Goal: Task Accomplishment & Management: Use online tool/utility

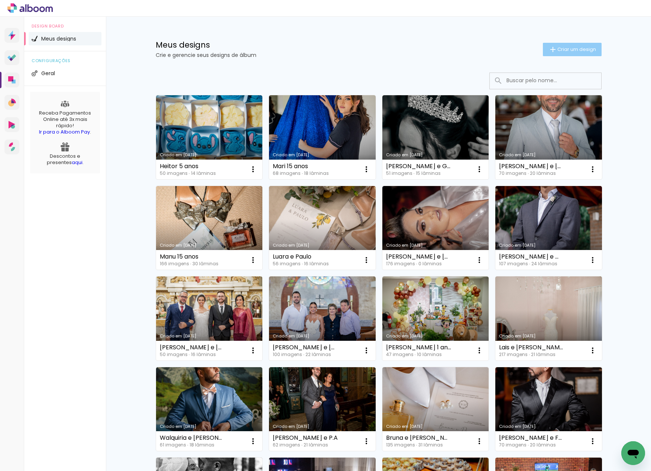
click at [579, 51] on span "Criar um design" at bounding box center [577, 49] width 39 height 5
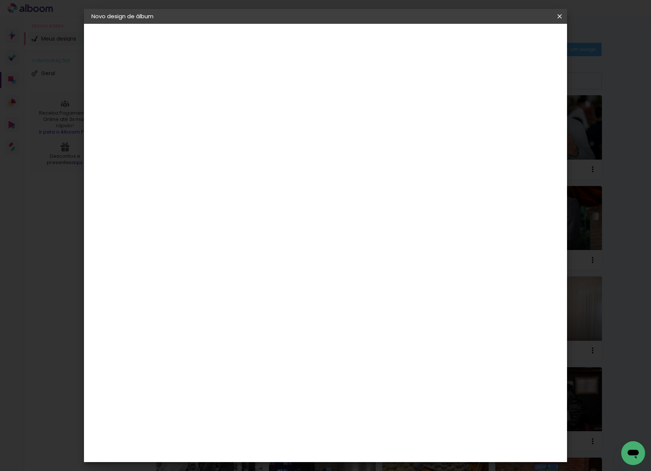
click at [213, 94] on input at bounding box center [213, 100] width 0 height 12
type input "[PERSON_NAME] e [PERSON_NAME]"
type paper-input "[PERSON_NAME] e [PERSON_NAME]"
click at [0, 0] on slot "Avançar" at bounding box center [0, 0] width 0 height 0
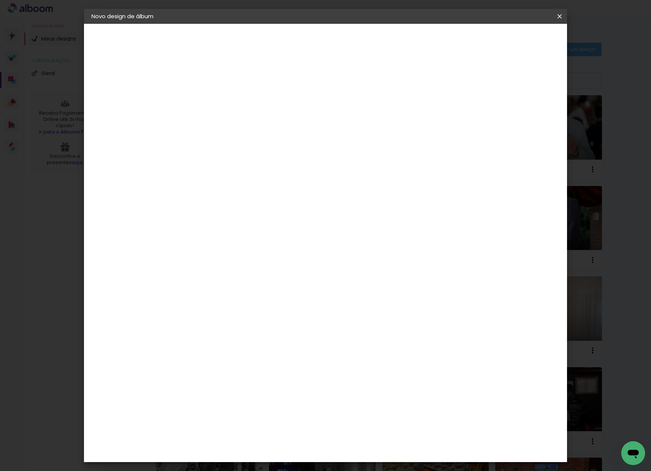
click at [242, 470] on div "[PERSON_NAME]" at bounding box center [232, 480] width 49 height 6
click at [352, 34] on paper-button "Avançar" at bounding box center [334, 39] width 36 height 13
click at [242, 124] on input "text" at bounding box center [227, 130] width 29 height 12
click at [0, 0] on slot "Encadernados" at bounding box center [0, 0] width 0 height 0
type input "Encadernados"
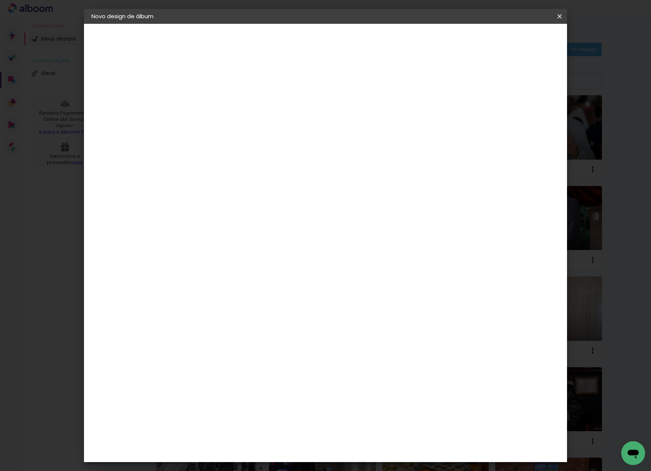
click at [263, 418] on span "30 x 60" at bounding box center [246, 425] width 35 height 15
click at [0, 0] on slot "Avançar" at bounding box center [0, 0] width 0 height 0
drag, startPoint x: 507, startPoint y: 84, endPoint x: 510, endPoint y: 81, distance: 4.0
click at [0, 0] on slot "Mostrar sangria" at bounding box center [0, 0] width 0 height 0
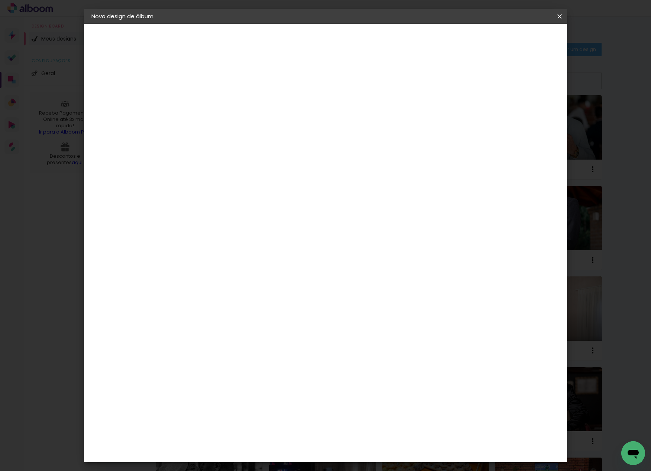
type paper-checkbox "on"
click at [0, 0] on slot "Mostrar sangria" at bounding box center [0, 0] width 0 height 0
click at [513, 41] on span "Iniciar design" at bounding box center [496, 39] width 34 height 5
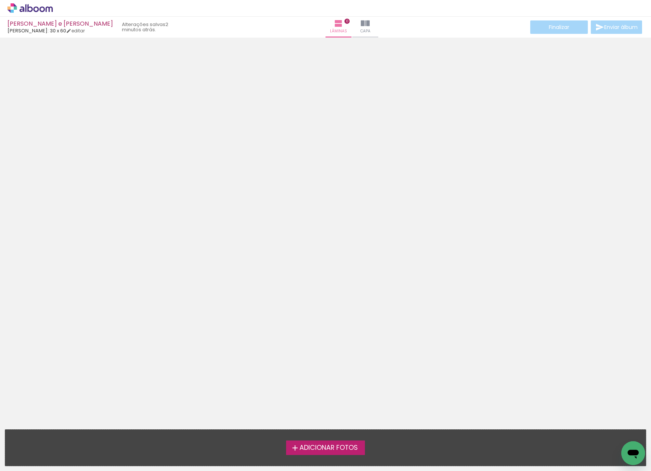
click at [338, 450] on span "Adicionar Fotos" at bounding box center [329, 447] width 58 height 7
click at [0, 0] on input "file" at bounding box center [0, 0] width 0 height 0
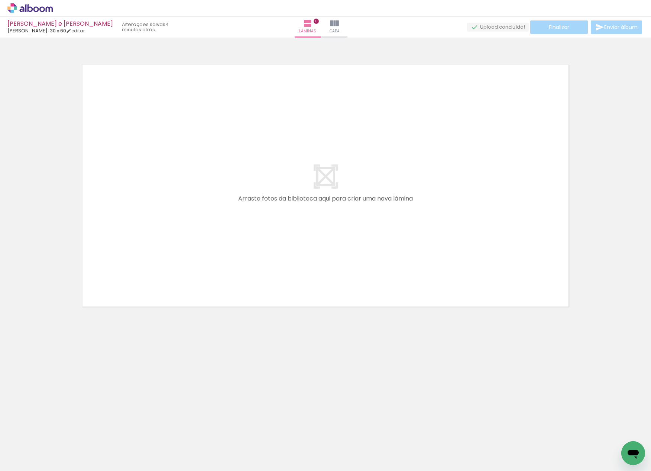
scroll to position [0, 609]
drag, startPoint x: 105, startPoint y: 468, endPoint x: 166, endPoint y: 476, distance: 61.2
click at [166, 470] on html "link( href="../../bower_components/polymer/polymer.html" rel="import" ) picture…" at bounding box center [325, 235] width 651 height 471
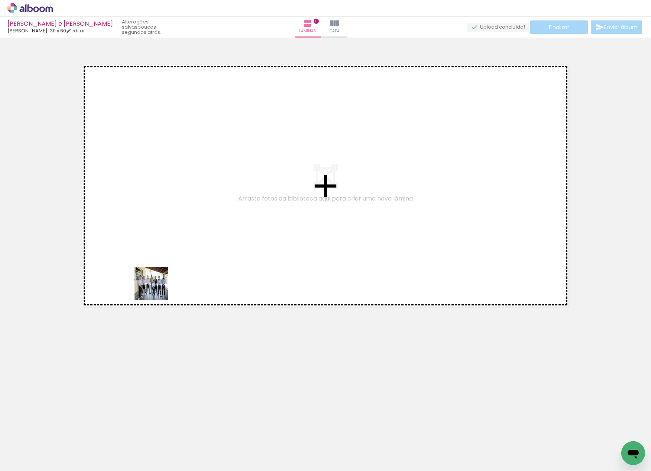
drag, startPoint x: 109, startPoint y: 451, endPoint x: 165, endPoint y: 256, distance: 202.7
click at [165, 256] on quentale-workspace at bounding box center [325, 235] width 651 height 471
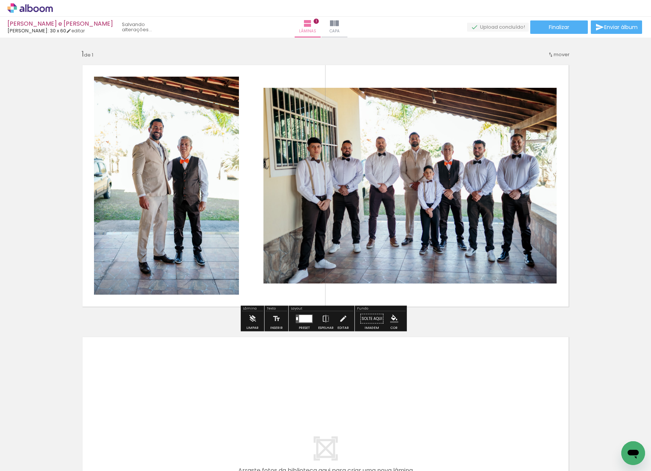
drag, startPoint x: 166, startPoint y: 452, endPoint x: 218, endPoint y: 279, distance: 180.7
click at [218, 279] on quentale-workspace at bounding box center [325, 235] width 651 height 471
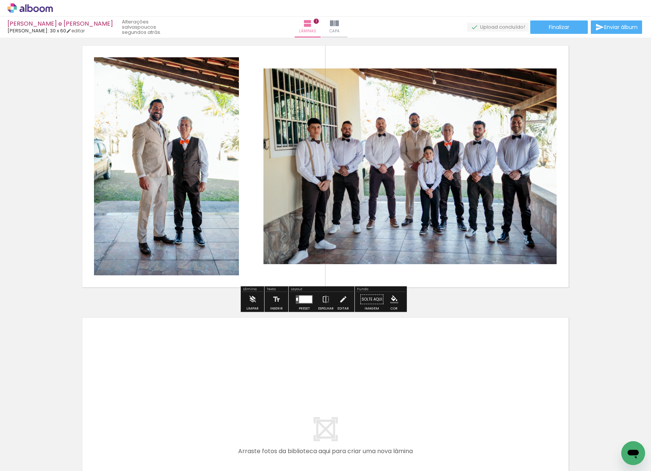
scroll to position [92, 0]
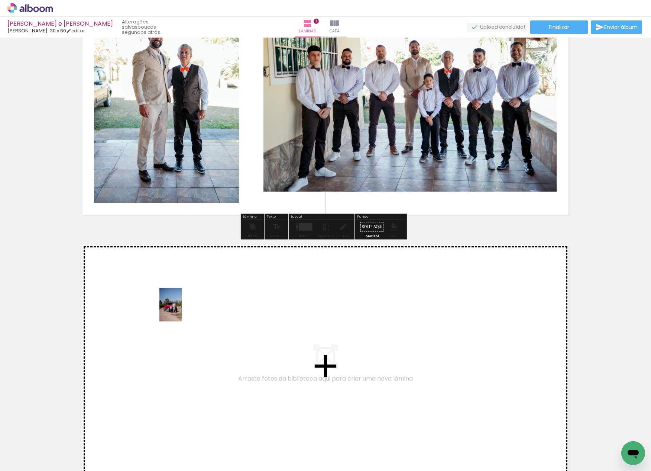
drag, startPoint x: 237, startPoint y: 455, endPoint x: 181, endPoint y: 310, distance: 155.3
click at [181, 310] on quentale-workspace at bounding box center [325, 235] width 651 height 471
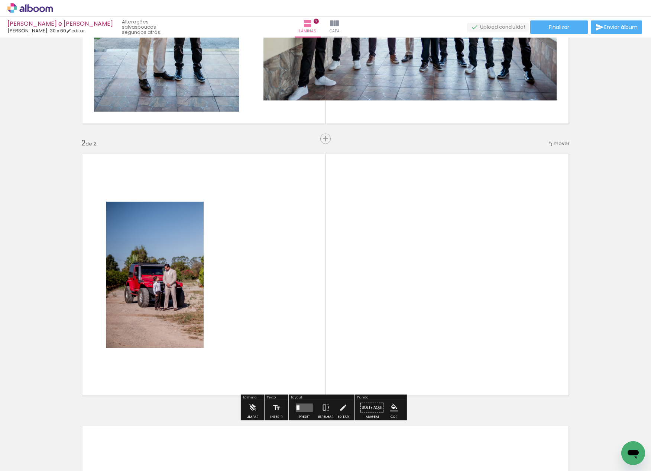
scroll to position [226, 0]
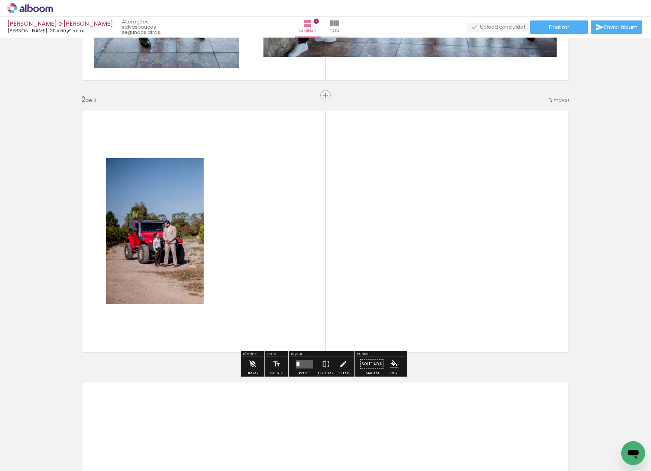
drag, startPoint x: 324, startPoint y: 448, endPoint x: 347, endPoint y: 384, distance: 68.0
click at [279, 280] on quentale-workspace at bounding box center [325, 235] width 651 height 471
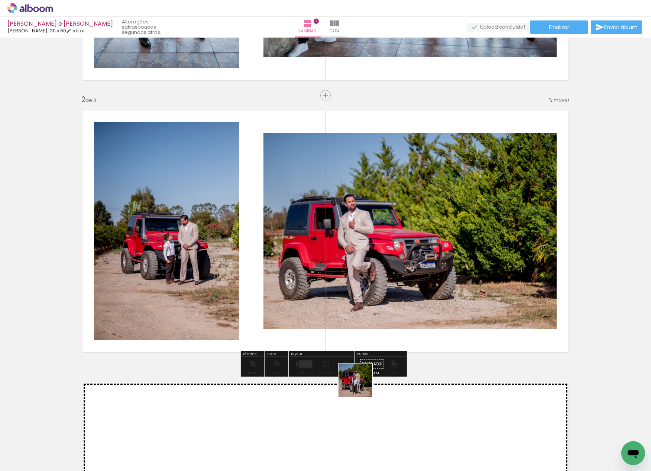
drag, startPoint x: 364, startPoint y: 444, endPoint x: 343, endPoint y: 307, distance: 138.8
click at [343, 307] on quentale-workspace at bounding box center [325, 235] width 651 height 471
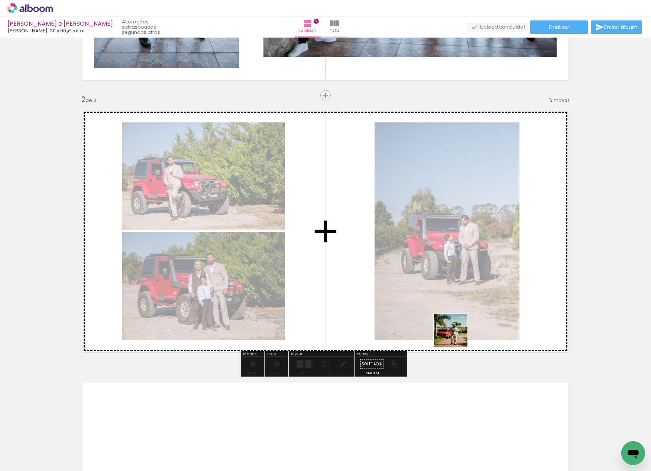
drag, startPoint x: 535, startPoint y: 455, endPoint x: 379, endPoint y: 251, distance: 256.4
click at [379, 251] on quentale-workspace at bounding box center [325, 235] width 651 height 471
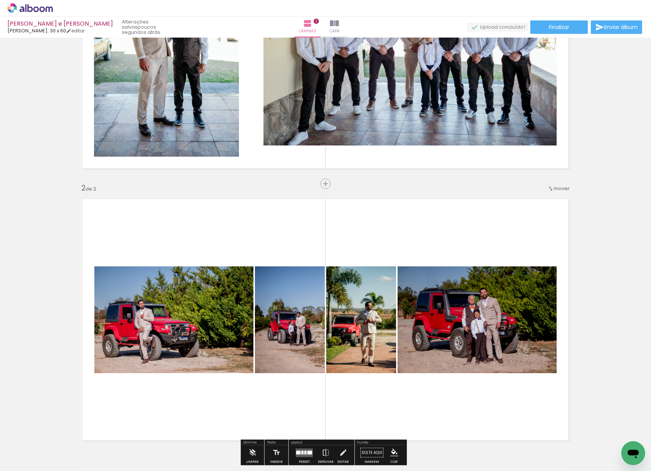
scroll to position [71, 0]
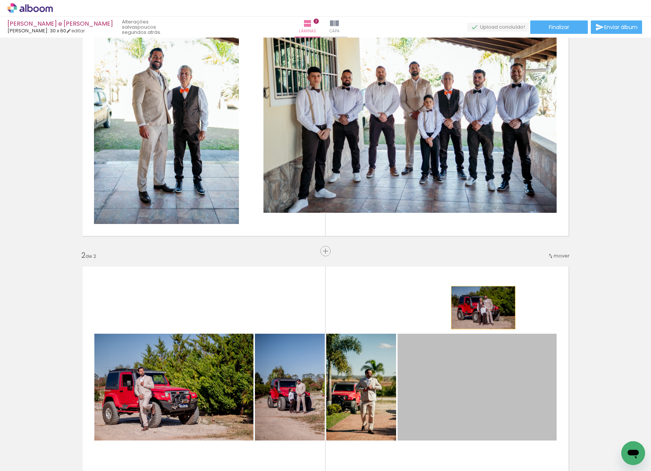
drag, startPoint x: 505, startPoint y: 390, endPoint x: 461, endPoint y: 161, distance: 233.8
click at [461, 161] on div "Inserir lâmina 1 de 2 Inserir lâmina 2 de 2" at bounding box center [325, 377] width 651 height 815
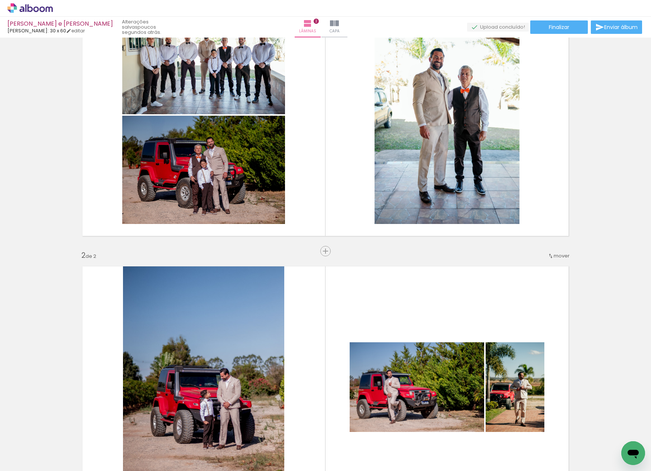
scroll to position [156, 0]
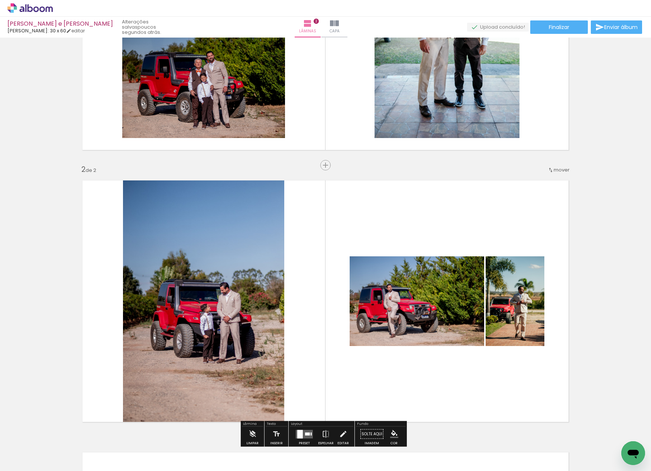
click at [376, 312] on quentale-photo at bounding box center [417, 301] width 135 height 90
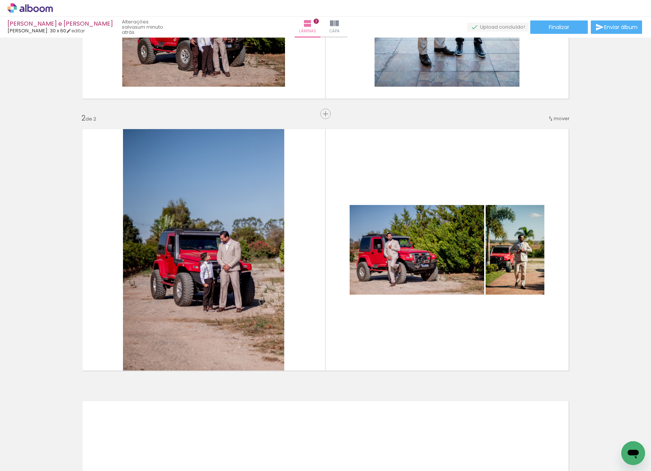
scroll to position [79, 0]
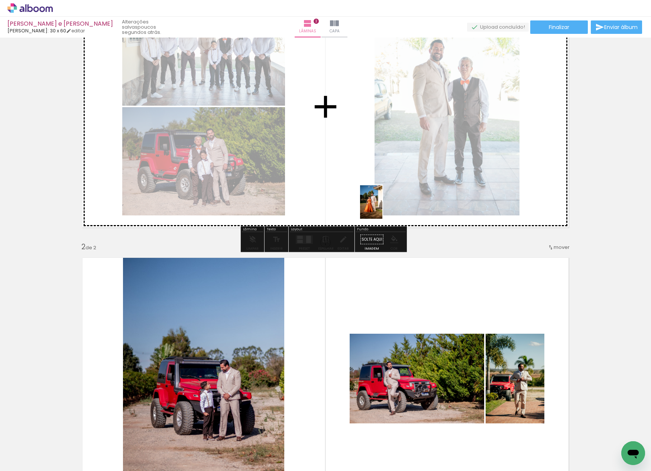
drag, startPoint x: 543, startPoint y: 453, endPoint x: 363, endPoint y: 190, distance: 318.6
click at [364, 190] on quentale-workspace at bounding box center [325, 235] width 651 height 471
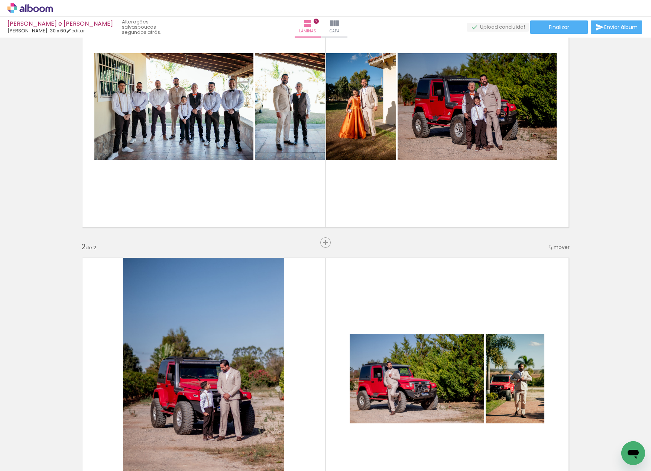
click at [302, 244] on div "Inserir lâmina 1 de 2 Inserir lâmina 2 de 2" at bounding box center [325, 368] width 651 height 815
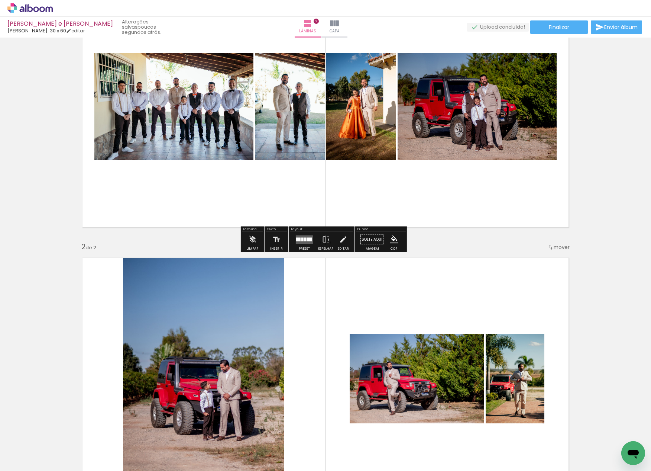
click at [304, 242] on quentale-layouter at bounding box center [304, 239] width 17 height 9
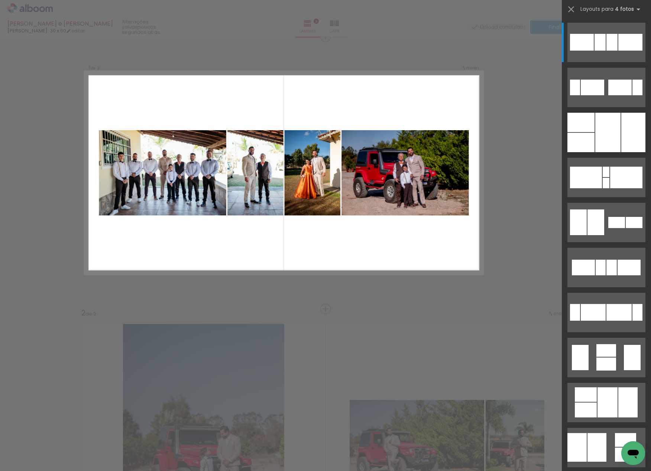
scroll to position [0, 0]
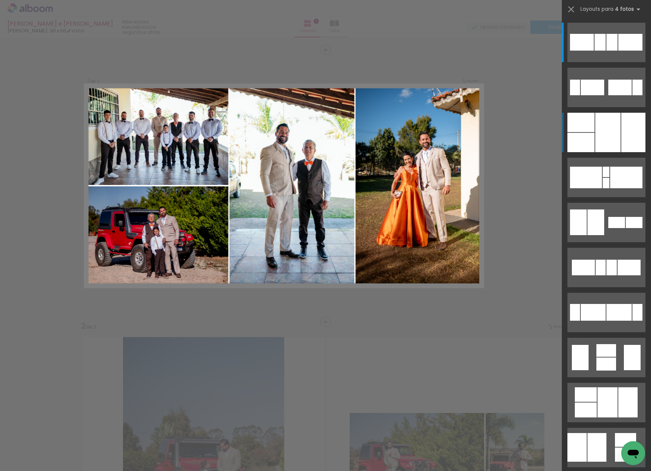
click at [621, 134] on div at bounding box center [633, 132] width 24 height 39
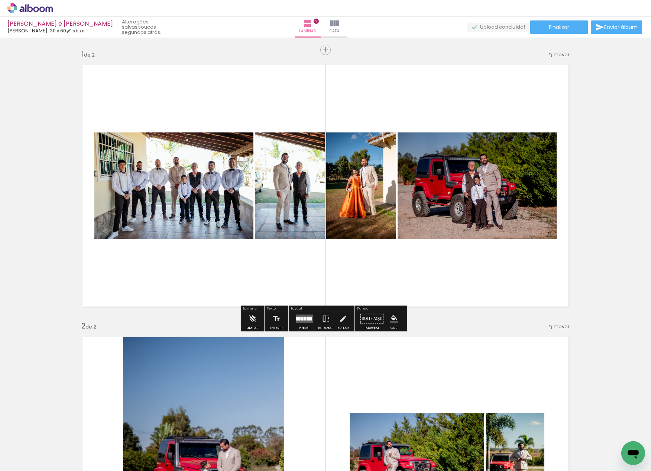
click at [304, 318] on div at bounding box center [305, 318] width 2 height 4
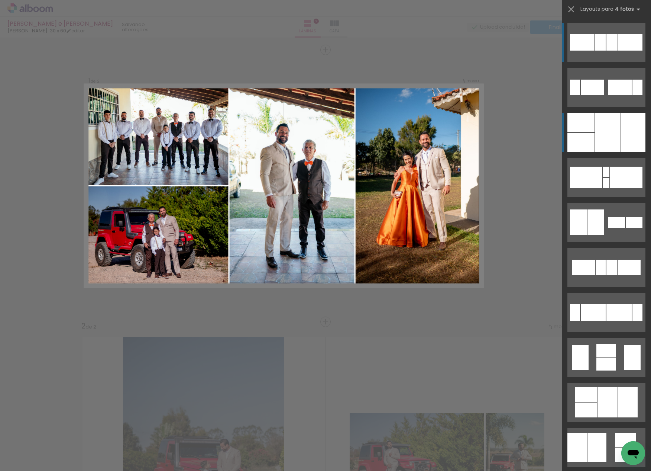
click at [614, 119] on div at bounding box center [607, 132] width 25 height 39
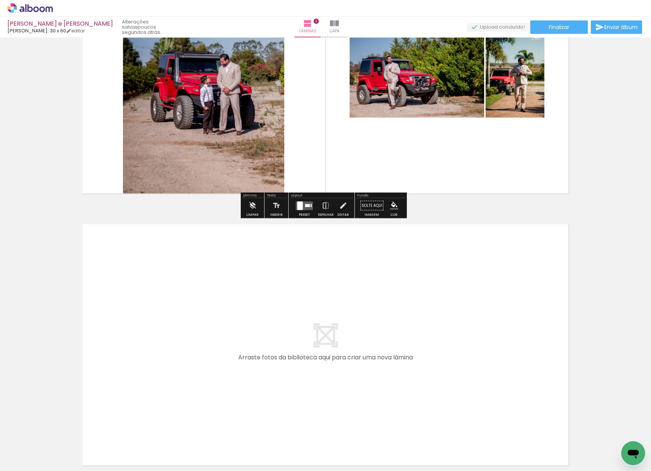
scroll to position [320, 0]
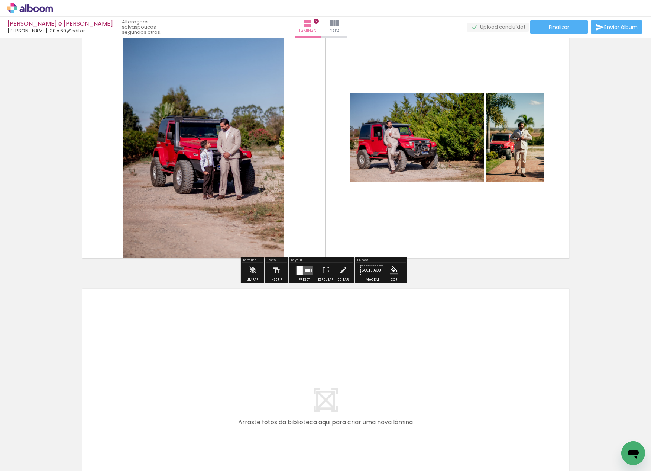
click at [307, 257] on div "Layout Preset Espelhar Editar" at bounding box center [322, 270] width 66 height 26
click at [311, 268] on quentale-layouter at bounding box center [304, 270] width 17 height 9
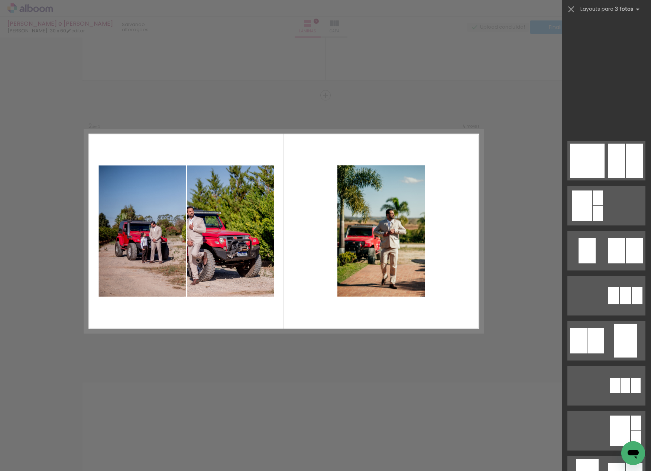
scroll to position [2774, 0]
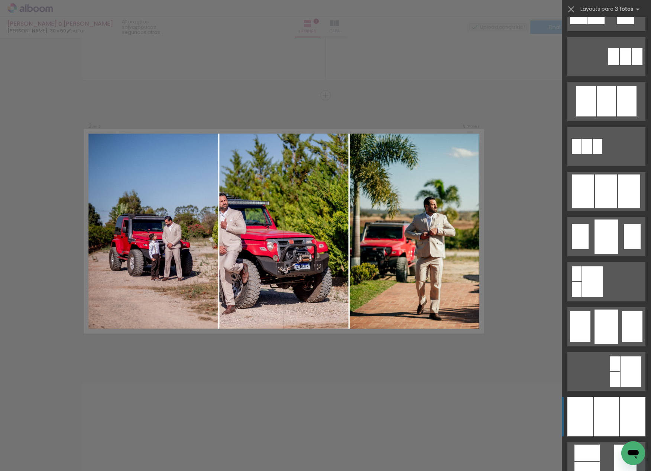
click at [594, 410] on div at bounding box center [606, 416] width 25 height 39
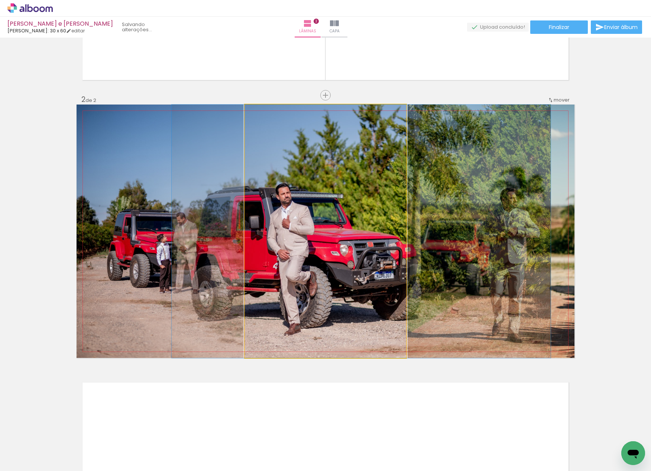
drag, startPoint x: 288, startPoint y: 261, endPoint x: 320, endPoint y: 269, distance: 32.9
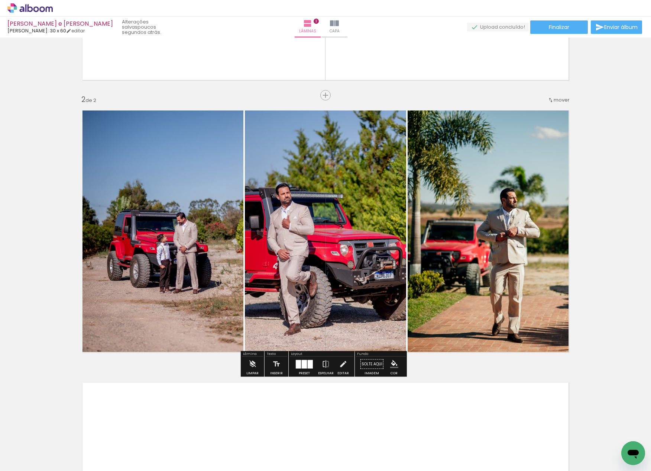
click at [476, 100] on div "Inserir lâmina 1 de 2 Inserir lâmina 2 de 2" at bounding box center [325, 221] width 651 height 815
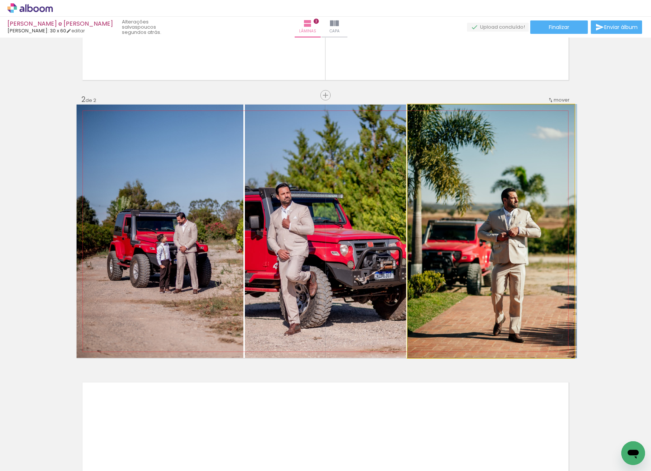
drag, startPoint x: 513, startPoint y: 225, endPoint x: 518, endPoint y: 226, distance: 5.3
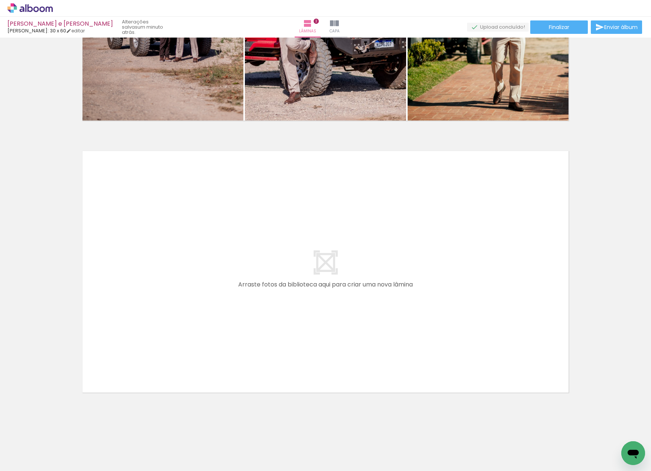
scroll to position [0, 0]
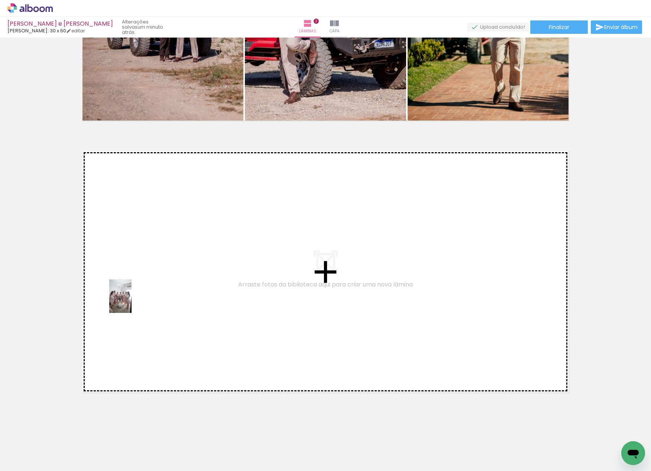
drag, startPoint x: 78, startPoint y: 444, endPoint x: 132, endPoint y: 301, distance: 153.3
click at [132, 301] on quentale-workspace at bounding box center [325, 235] width 651 height 471
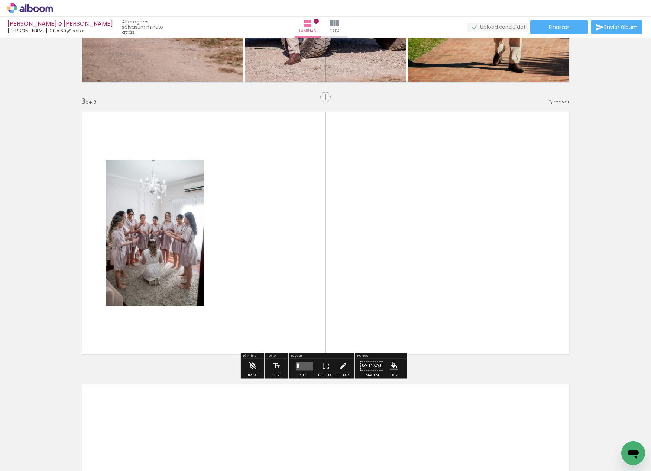
scroll to position [498, 0]
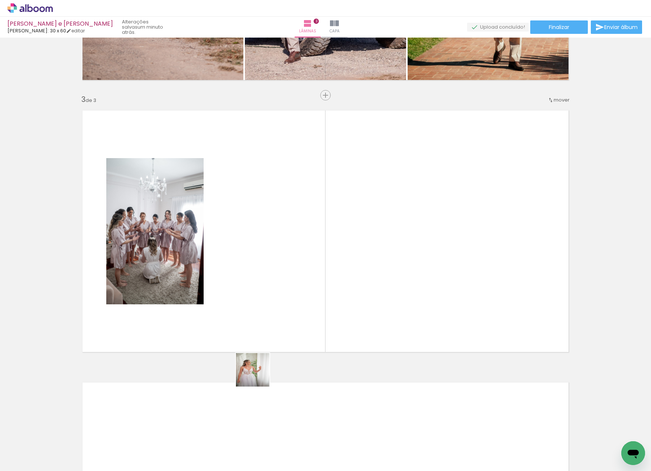
drag, startPoint x: 207, startPoint y: 455, endPoint x: 282, endPoint y: 336, distance: 141.1
click at [282, 336] on quentale-workspace at bounding box center [325, 235] width 651 height 471
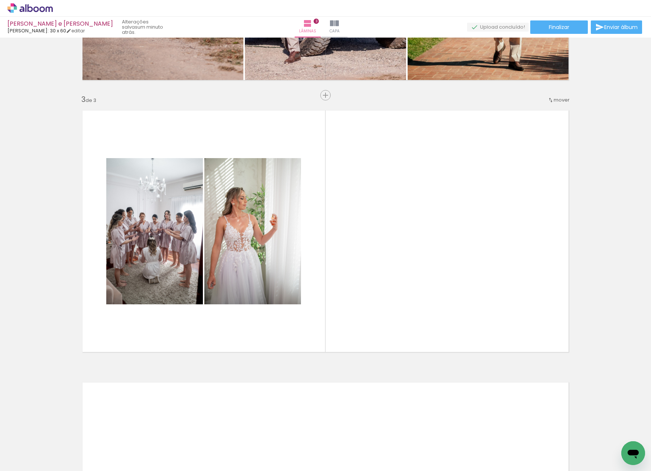
scroll to position [0, 313]
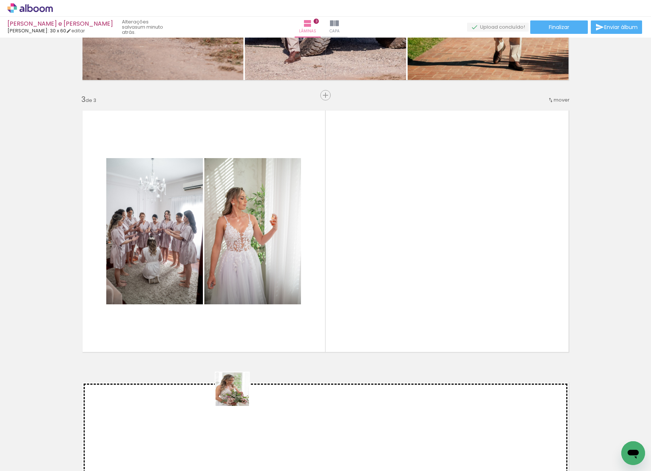
drag, startPoint x: 141, startPoint y: 453, endPoint x: 361, endPoint y: 326, distance: 254.5
click at [361, 326] on quentale-workspace at bounding box center [325, 235] width 651 height 471
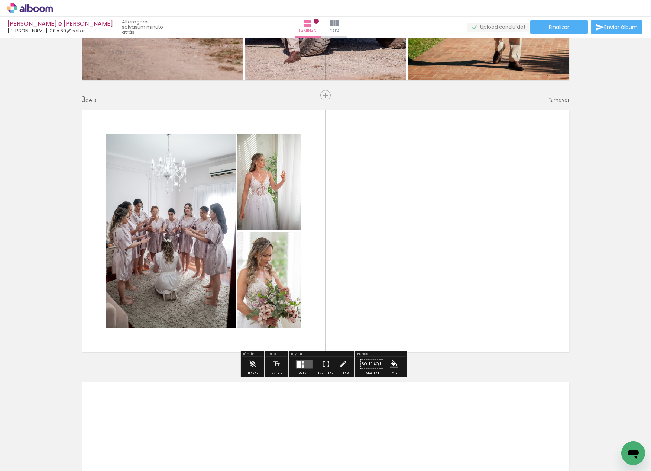
click at [305, 362] on quentale-layouter at bounding box center [304, 363] width 17 height 9
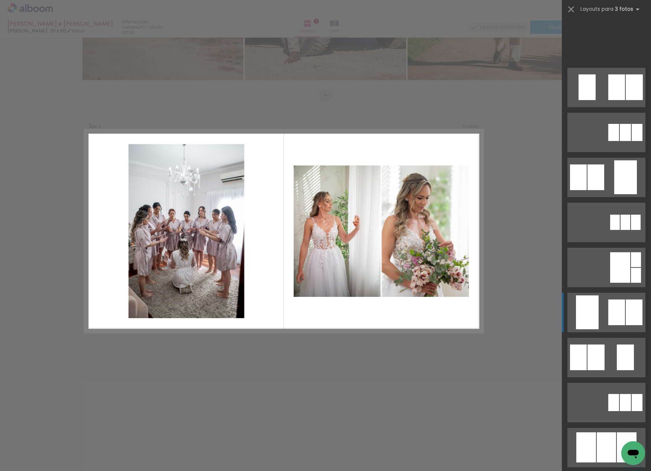
scroll to position [460, 0]
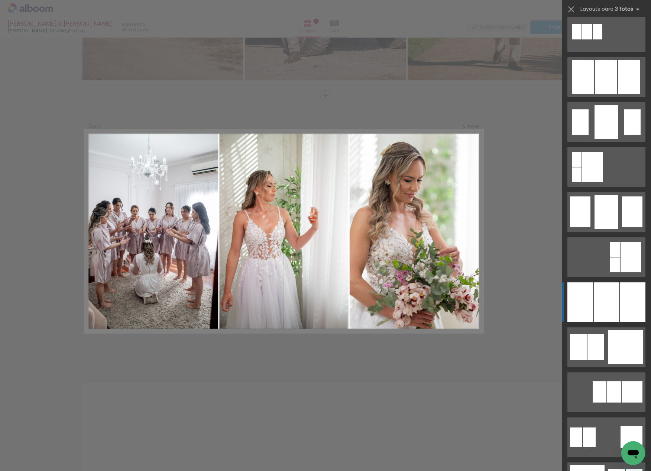
click at [614, 290] on div at bounding box center [606, 301] width 25 height 39
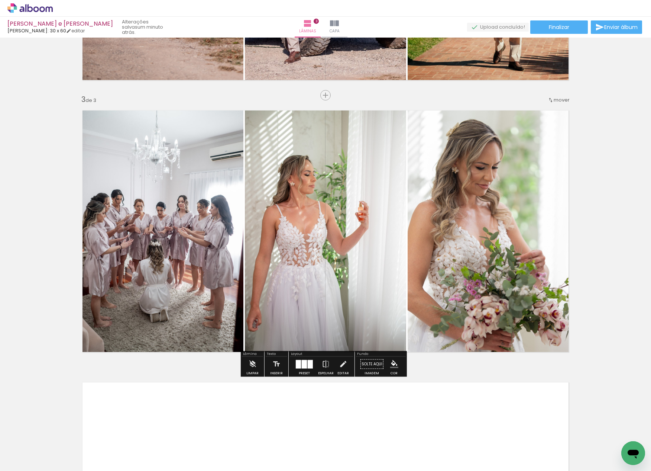
scroll to position [729, 0]
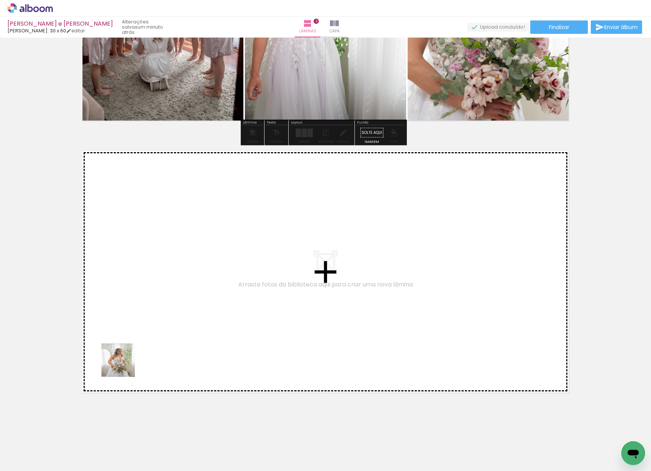
drag, startPoint x: 100, startPoint y: 442, endPoint x: 152, endPoint y: 310, distance: 142.5
click at [152, 310] on quentale-workspace at bounding box center [325, 235] width 651 height 471
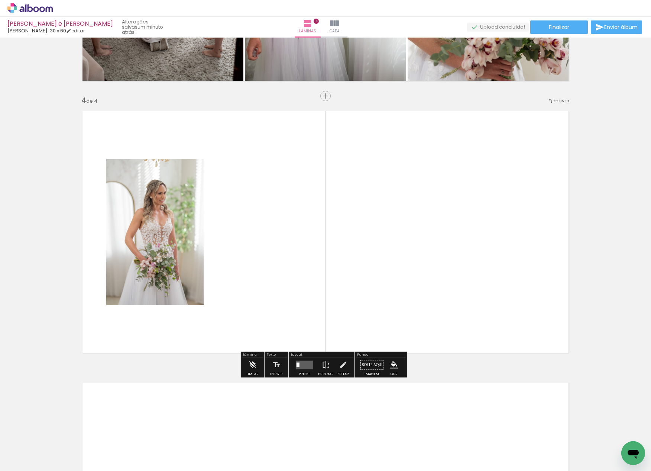
scroll to position [770, 0]
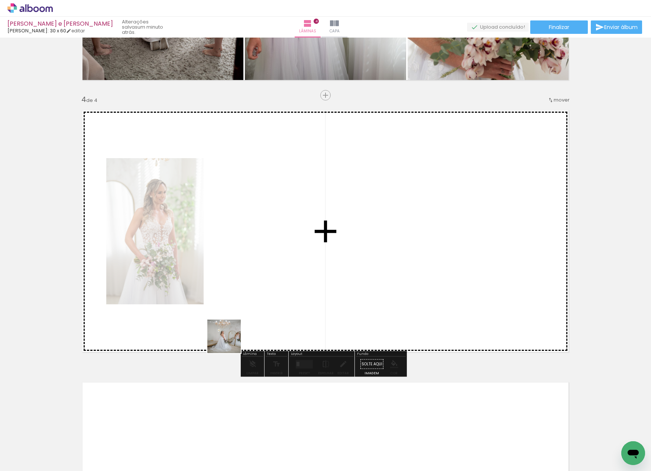
drag, startPoint x: 196, startPoint y: 402, endPoint x: 261, endPoint y: 307, distance: 114.9
click at [249, 313] on quentale-workspace at bounding box center [325, 235] width 651 height 471
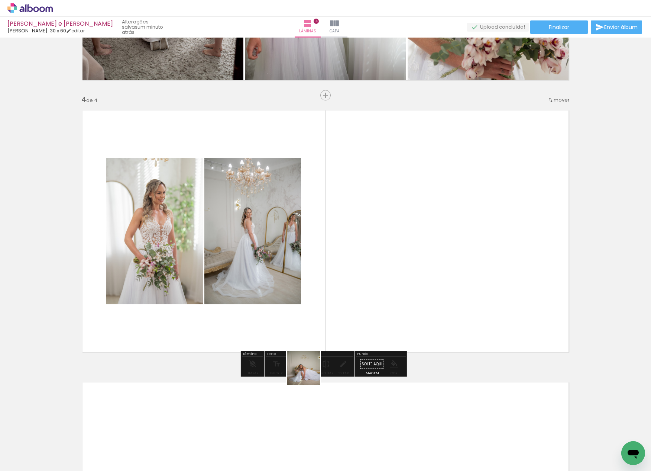
drag, startPoint x: 268, startPoint y: 441, endPoint x: 359, endPoint y: 408, distance: 97.4
click at [373, 306] on quentale-workspace at bounding box center [325, 235] width 651 height 471
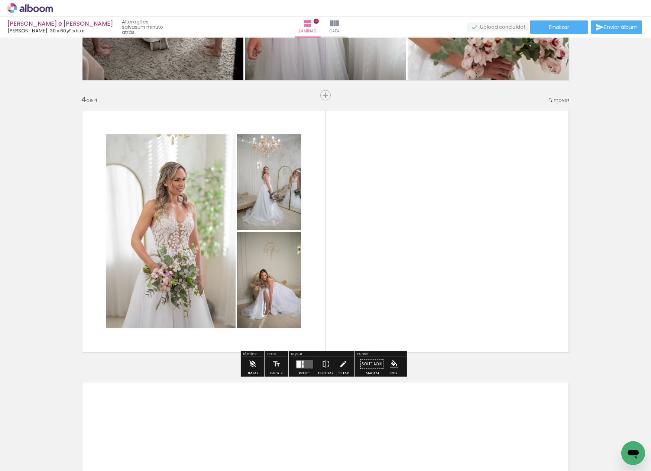
drag, startPoint x: 308, startPoint y: 445, endPoint x: 406, endPoint y: 294, distance: 179.9
click at [403, 287] on quentale-workspace at bounding box center [325, 235] width 651 height 471
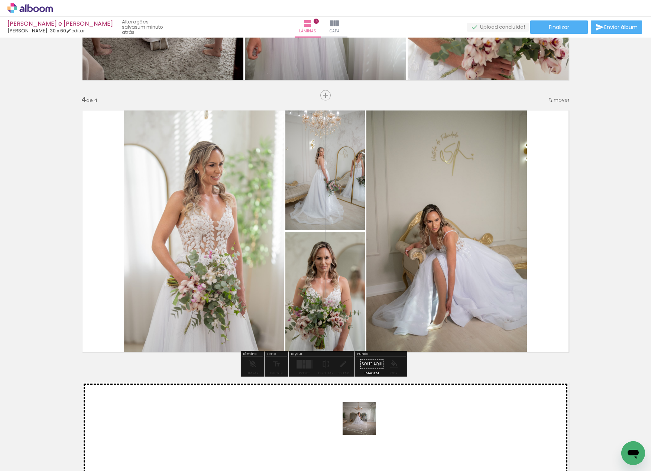
drag, startPoint x: 365, startPoint y: 424, endPoint x: 409, endPoint y: 345, distance: 89.9
click at [408, 347] on quentale-workspace at bounding box center [325, 235] width 651 height 471
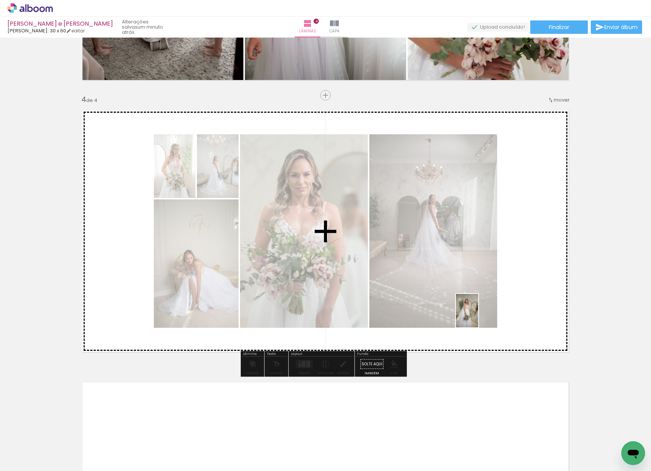
drag, startPoint x: 431, startPoint y: 386, endPoint x: 498, endPoint y: 286, distance: 119.8
click at [498, 286] on quentale-workspace at bounding box center [325, 235] width 651 height 471
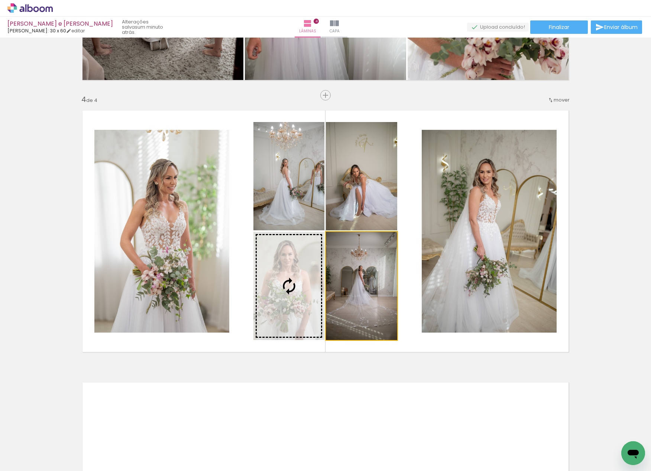
drag, startPoint x: 355, startPoint y: 296, endPoint x: 170, endPoint y: 242, distance: 192.8
click at [0, 0] on slot at bounding box center [0, 0] width 0 height 0
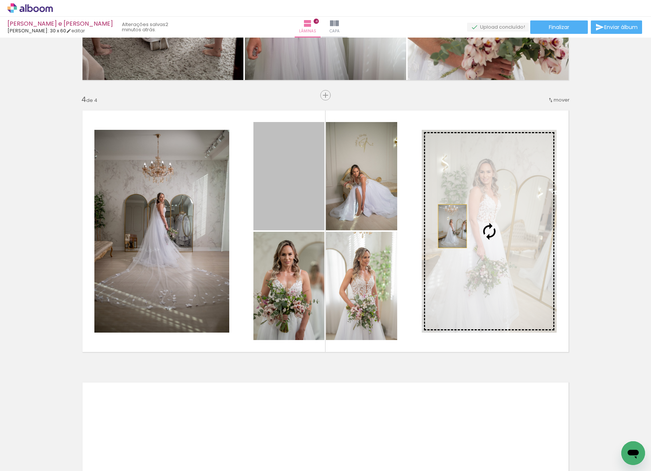
drag, startPoint x: 294, startPoint y: 201, endPoint x: 467, endPoint y: 228, distance: 175.3
click at [0, 0] on slot at bounding box center [0, 0] width 0 height 0
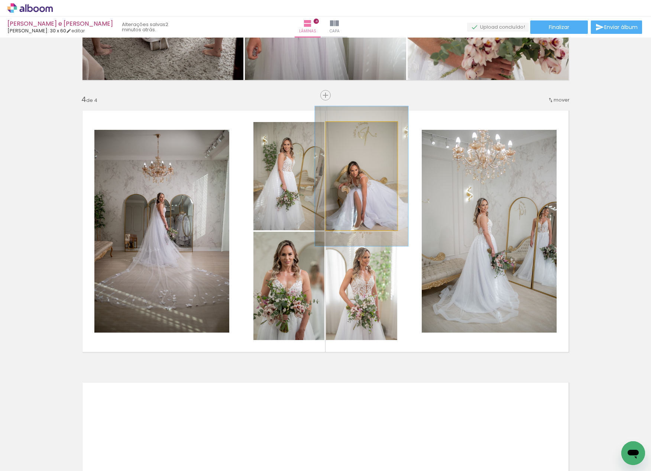
drag, startPoint x: 345, startPoint y: 129, endPoint x: 350, endPoint y: 131, distance: 6.1
type paper-slider "129"
click at [350, 131] on div at bounding box center [351, 129] width 7 height 7
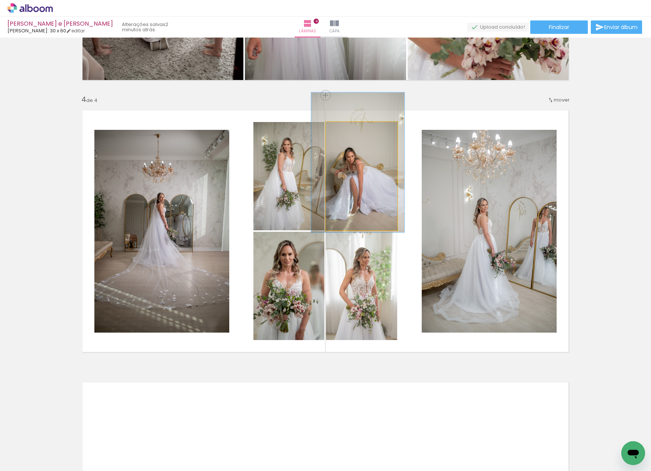
drag, startPoint x: 354, startPoint y: 212, endPoint x: 351, endPoint y: 200, distance: 11.9
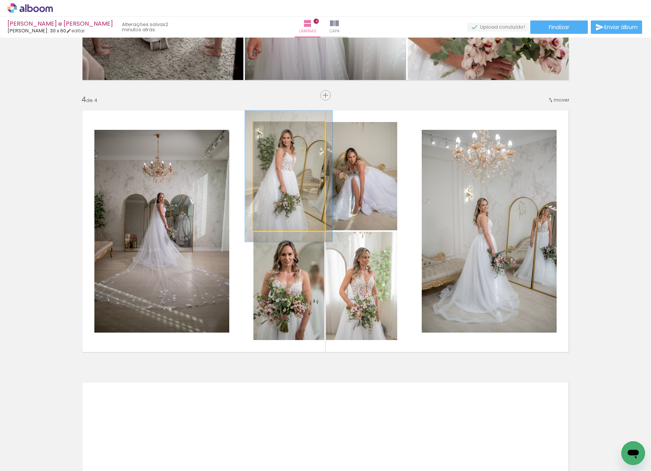
drag, startPoint x: 273, startPoint y: 129, endPoint x: 277, endPoint y: 130, distance: 4.2
type paper-slider "124"
click at [277, 130] on div at bounding box center [277, 130] width 12 height 12
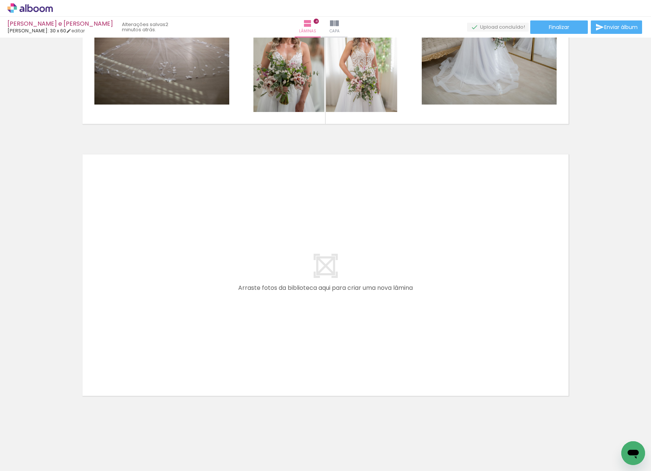
scroll to position [1001, 0]
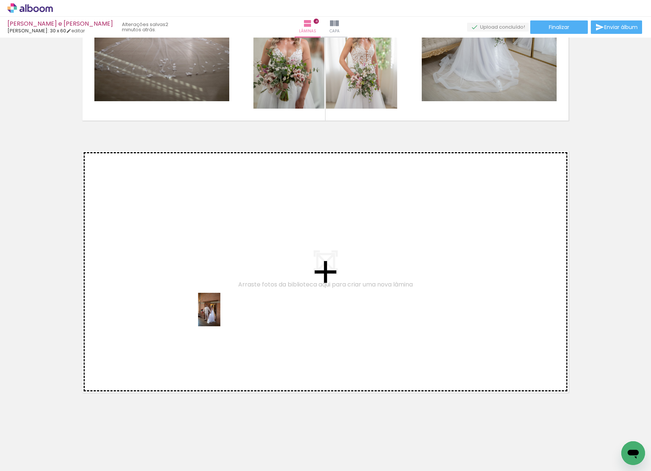
drag, startPoint x: 315, startPoint y: 446, endPoint x: 217, endPoint y: 312, distance: 166.2
click at [217, 312] on quentale-workspace at bounding box center [325, 235] width 651 height 471
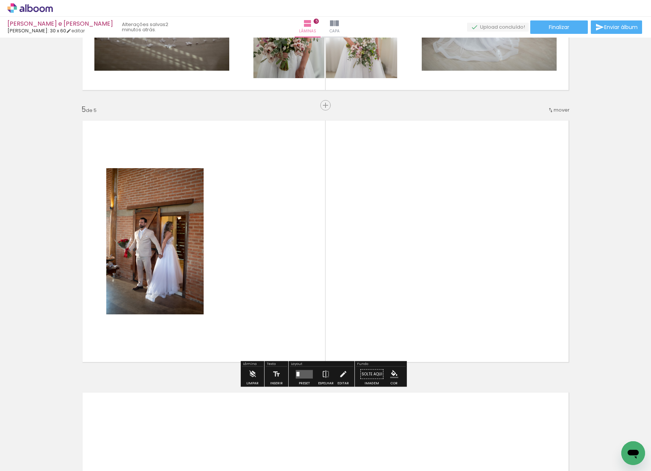
scroll to position [1041, 0]
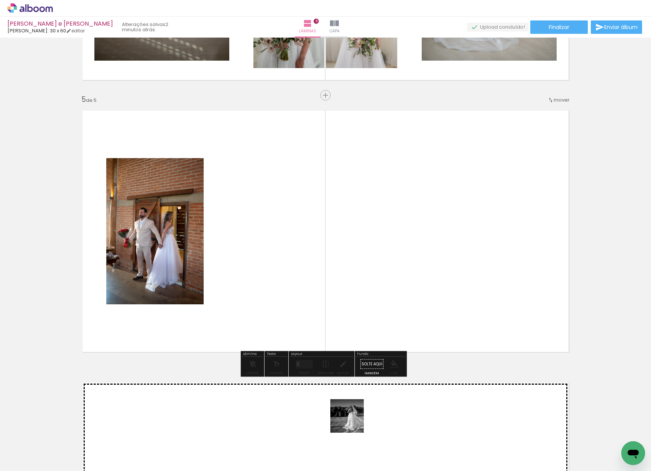
drag, startPoint x: 353, startPoint y: 421, endPoint x: 274, endPoint y: 281, distance: 160.9
click at [274, 281] on quentale-workspace at bounding box center [325, 235] width 651 height 471
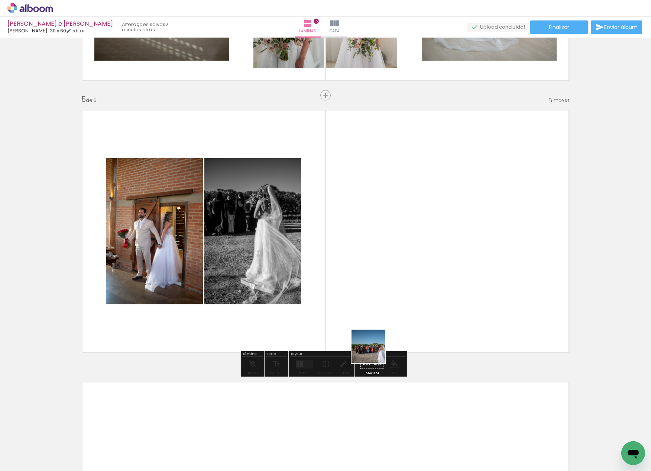
drag, startPoint x: 402, startPoint y: 458, endPoint x: 360, endPoint y: 295, distance: 168.4
click at [360, 295] on quentale-workspace at bounding box center [325, 235] width 651 height 471
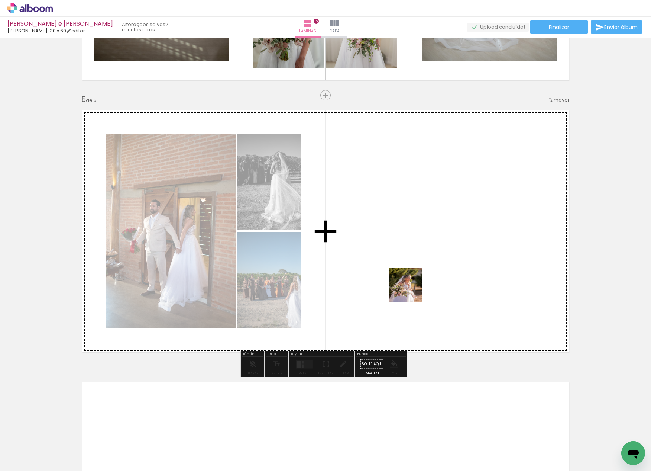
drag, startPoint x: 423, startPoint y: 365, endPoint x: 411, endPoint y: 278, distance: 88.1
click at [411, 278] on quentale-workspace at bounding box center [325, 235] width 651 height 471
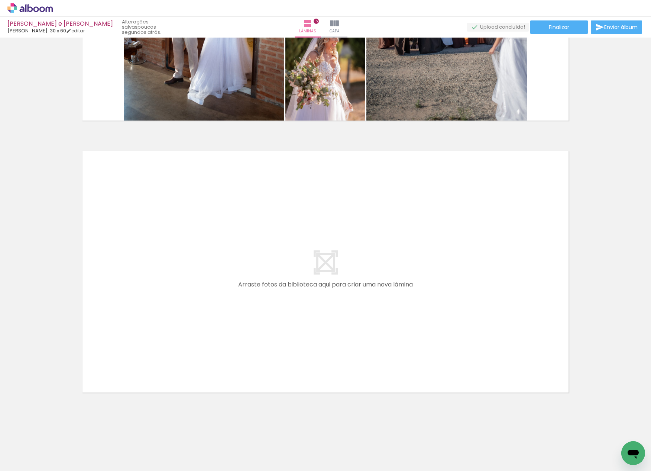
scroll to position [0, 596]
drag, startPoint x: 197, startPoint y: 468, endPoint x: 261, endPoint y: 479, distance: 65.4
click at [261, 470] on html "link( href="../../bower_components/polymer/polymer.html" rel="import" ) picture…" at bounding box center [325, 235] width 651 height 471
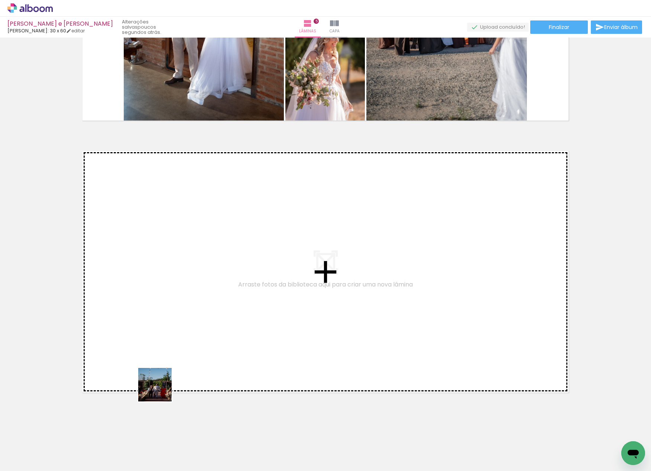
drag, startPoint x: 161, startPoint y: 390, endPoint x: 170, endPoint y: 346, distance: 44.5
click at [170, 346] on quentale-workspace at bounding box center [325, 235] width 651 height 471
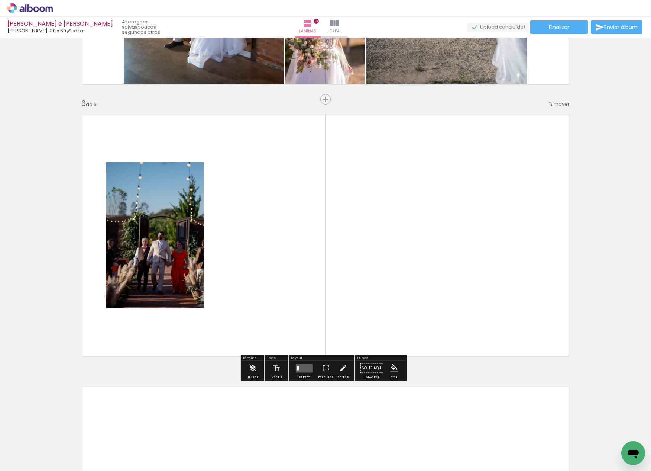
scroll to position [1313, 0]
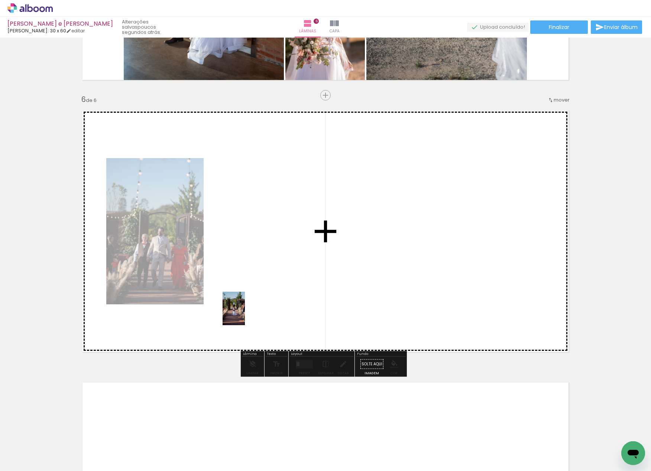
drag, startPoint x: 213, startPoint y: 447, endPoint x: 247, endPoint y: 305, distance: 146.0
click at [247, 305] on quentale-workspace at bounding box center [325, 235] width 651 height 471
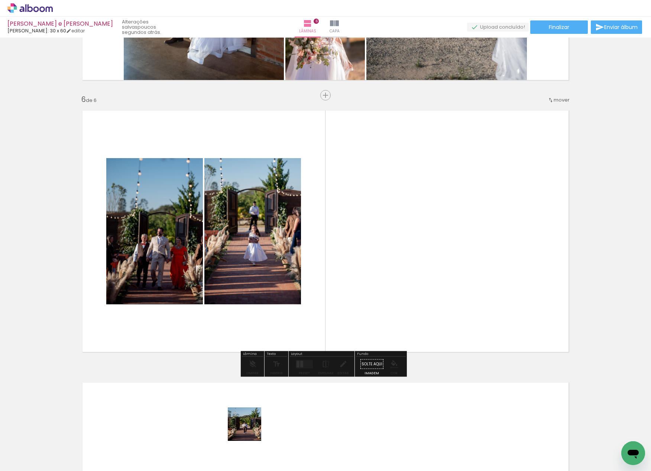
drag, startPoint x: 250, startPoint y: 429, endPoint x: 373, endPoint y: 285, distance: 189.0
click at [337, 298] on quentale-workspace at bounding box center [325, 235] width 651 height 471
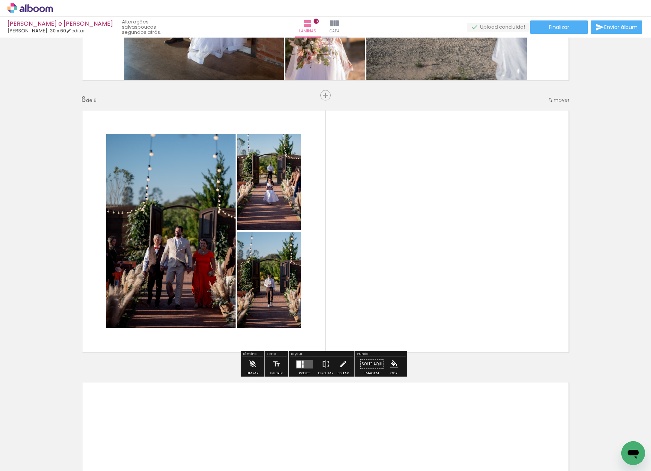
drag, startPoint x: 277, startPoint y: 455, endPoint x: 400, endPoint y: 244, distance: 244.5
click at [386, 283] on quentale-workspace at bounding box center [325, 235] width 651 height 471
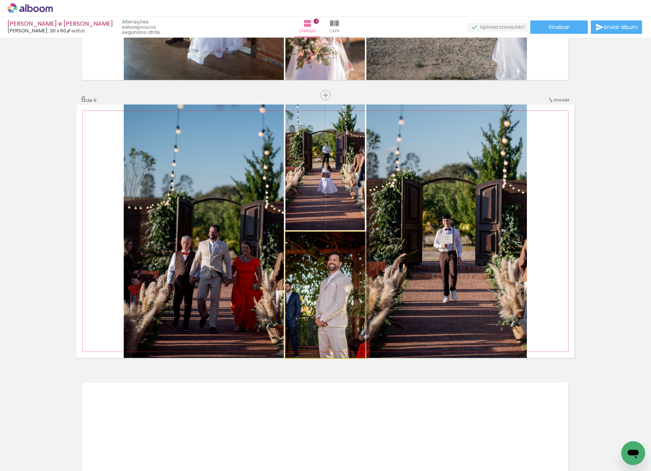
drag, startPoint x: 314, startPoint y: 287, endPoint x: 323, endPoint y: 301, distance: 16.8
